Goal: Find contact information: Find contact information

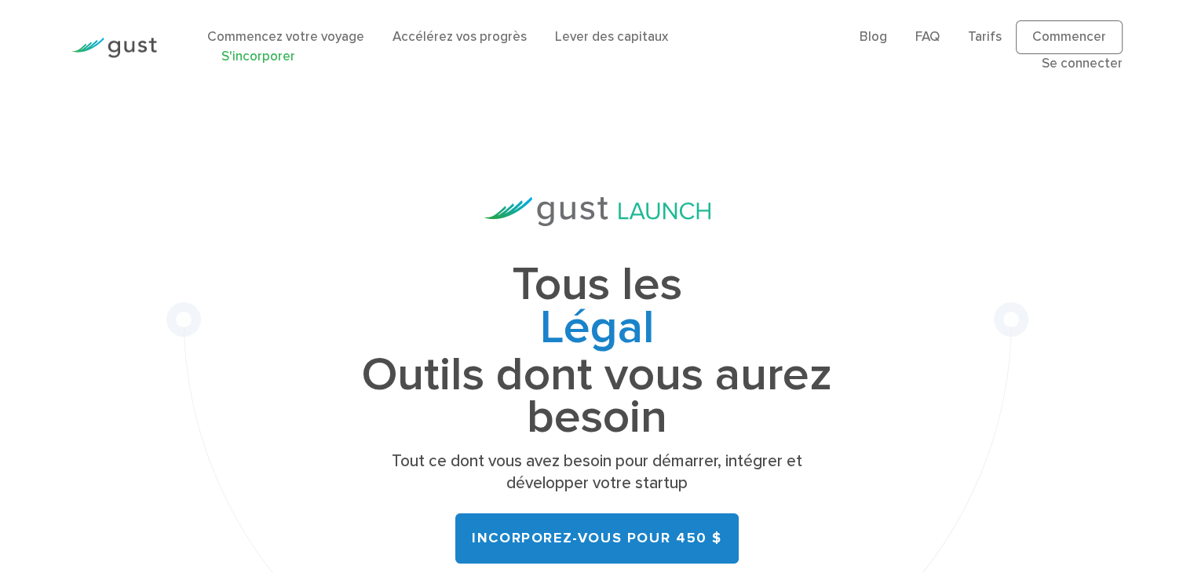
click at [1014, 217] on div "Tous les Légal Tableau des capitalisations Collecte de fonds Gouvernance Outils…" at bounding box center [597, 420] width 862 height 653
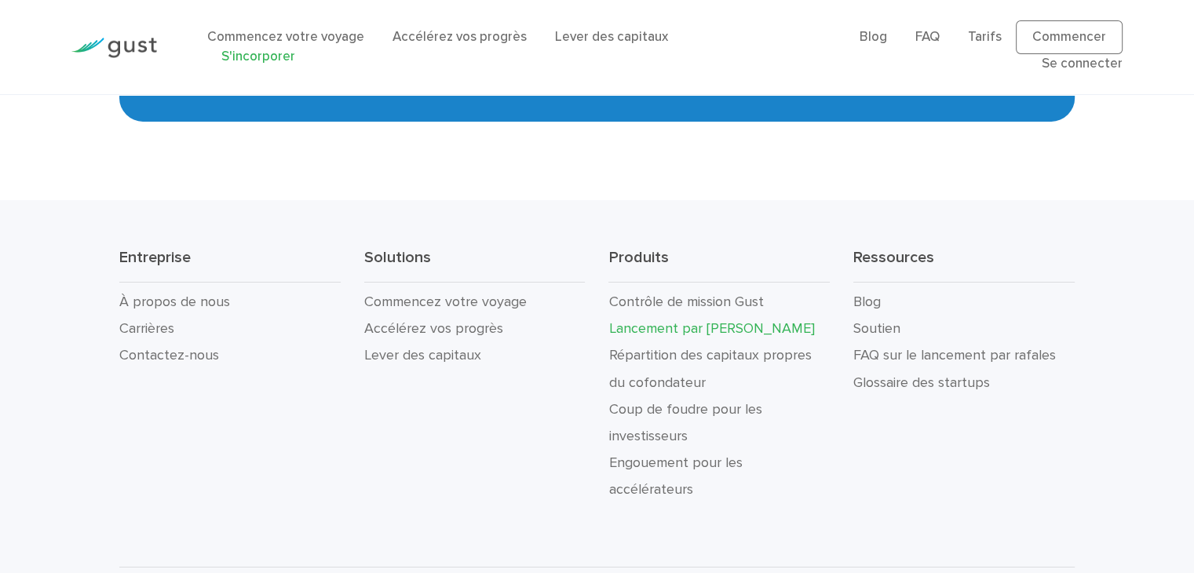
scroll to position [11204, 0]
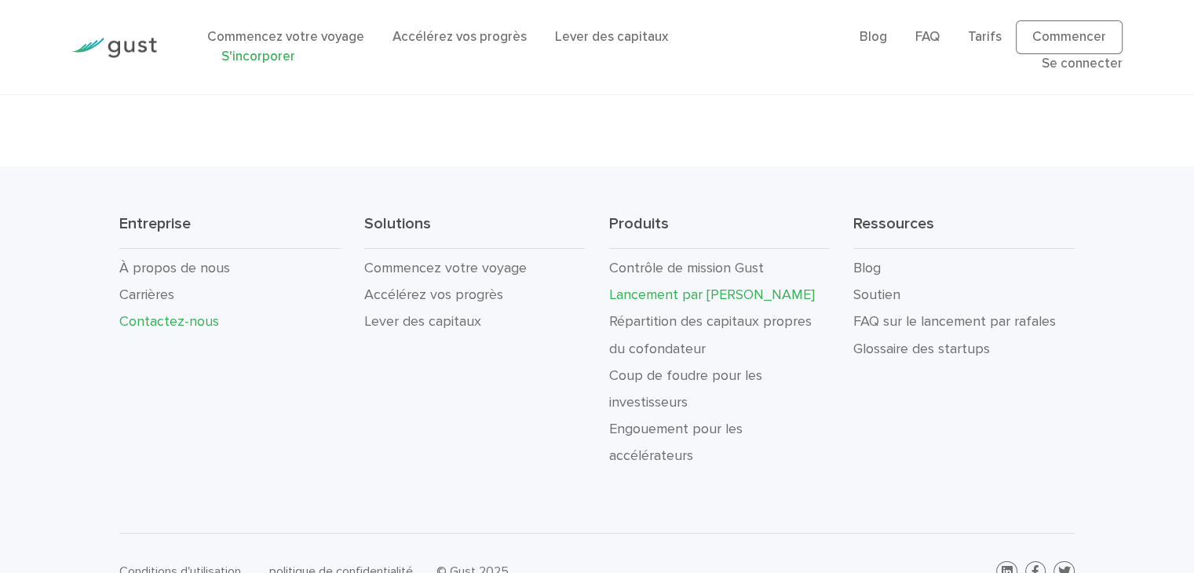
click at [178, 313] on font "Contactez-nous" at bounding box center [169, 321] width 100 height 16
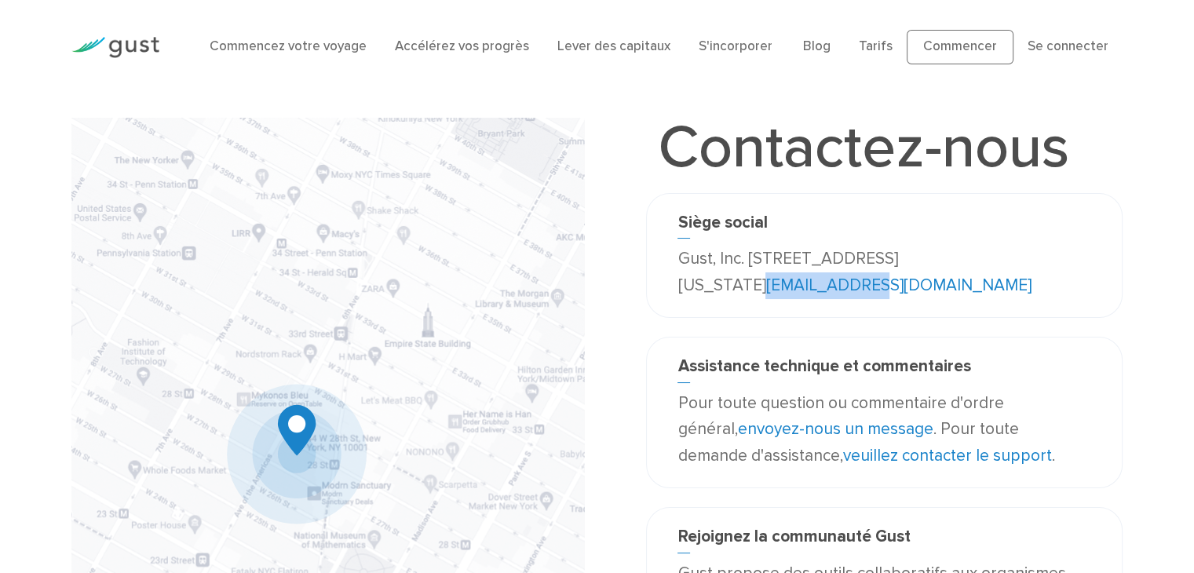
drag, startPoint x: 952, startPoint y: 280, endPoint x: 830, endPoint y: 282, distance: 121.7
click at [830, 282] on p "Gust, Inc. [STREET_ADDRESS][US_STATE] [EMAIL_ADDRESS][DOMAIN_NAME]" at bounding box center [883, 272] width 413 height 53
